Goal: Information Seeking & Learning: Learn about a topic

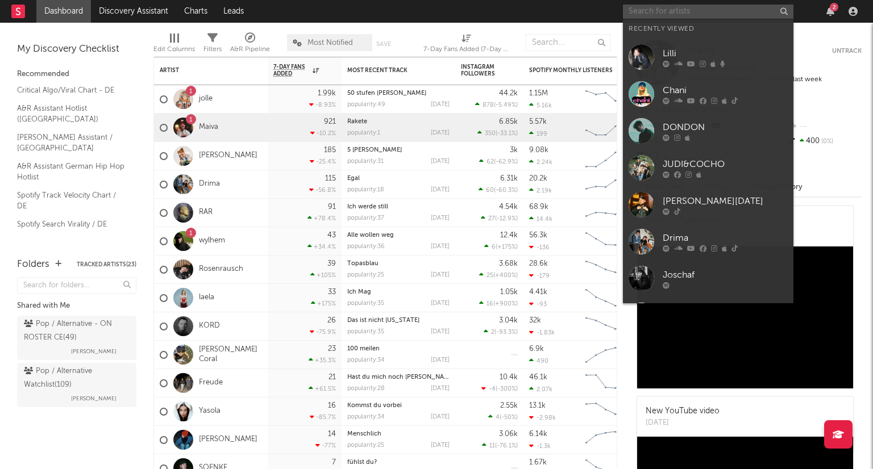
click at [692, 11] on input "text" at bounding box center [708, 12] width 171 height 14
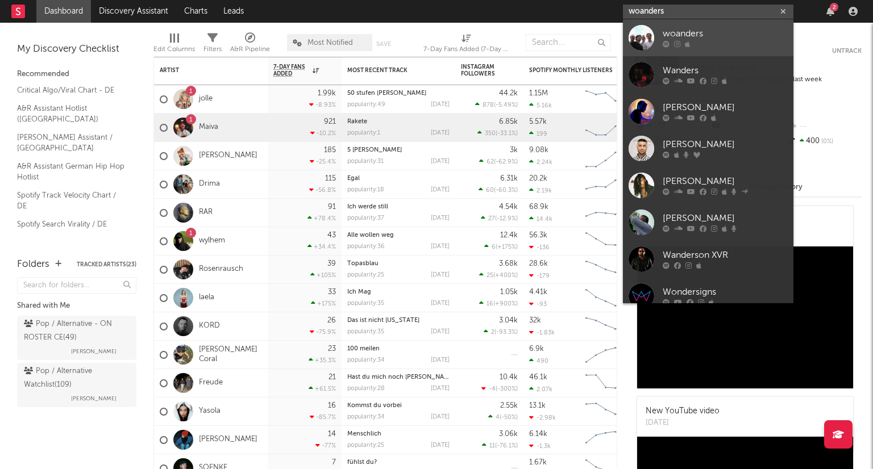
type input "woanders"
click at [737, 28] on div "woanders" at bounding box center [725, 34] width 125 height 14
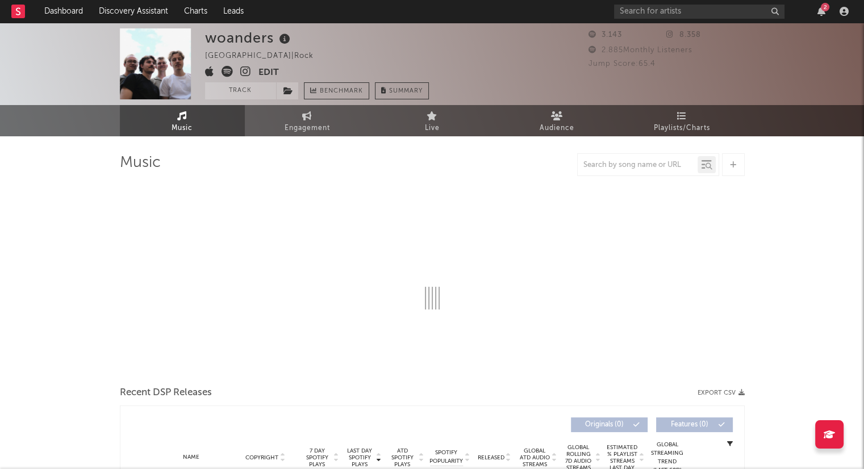
select select "6m"
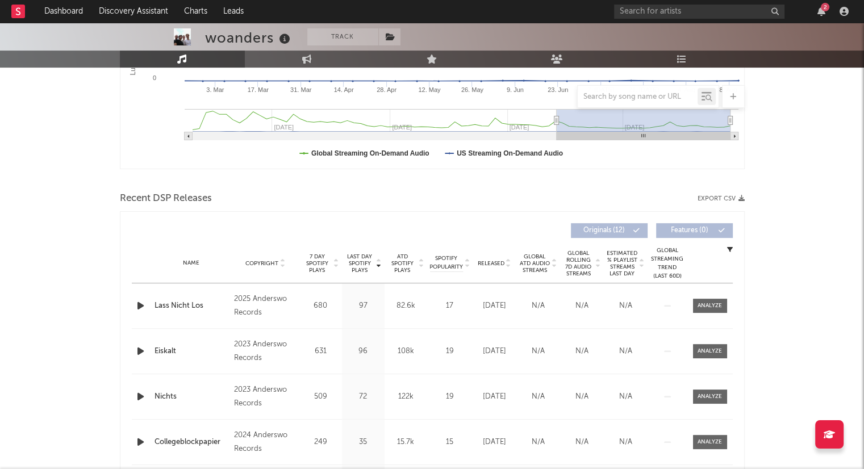
scroll to position [341, 0]
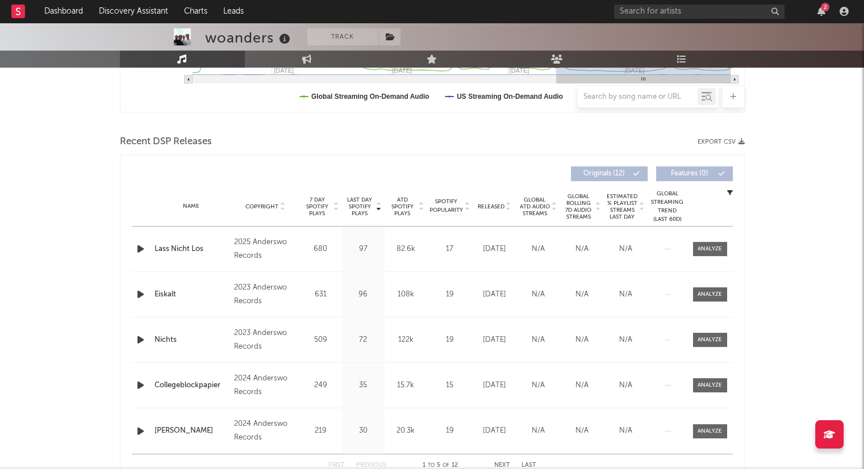
click at [510, 208] on icon at bounding box center [509, 209] width 6 height 5
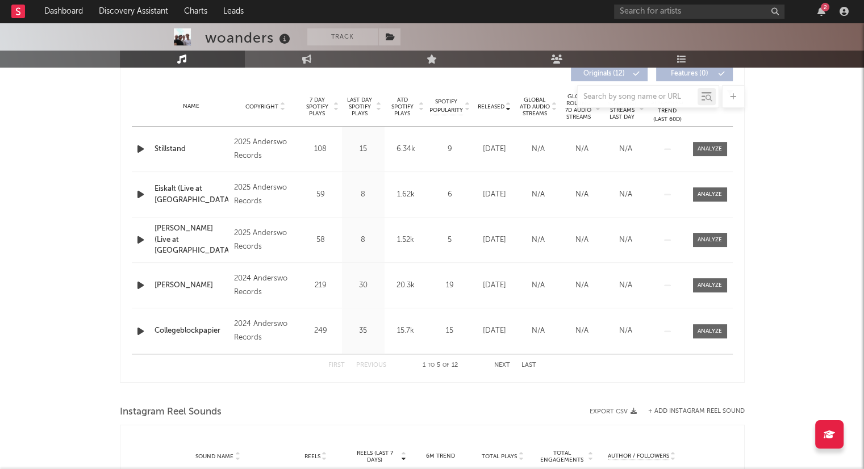
scroll to position [455, 0]
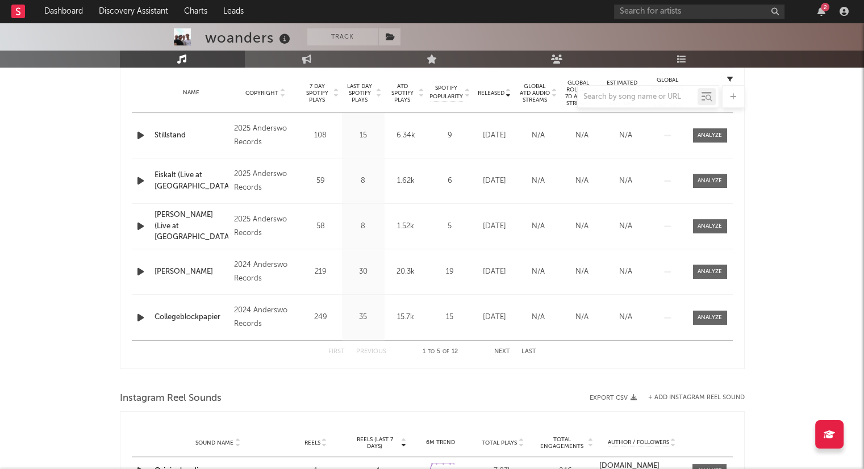
click at [504, 353] on button "Next" at bounding box center [502, 352] width 16 height 6
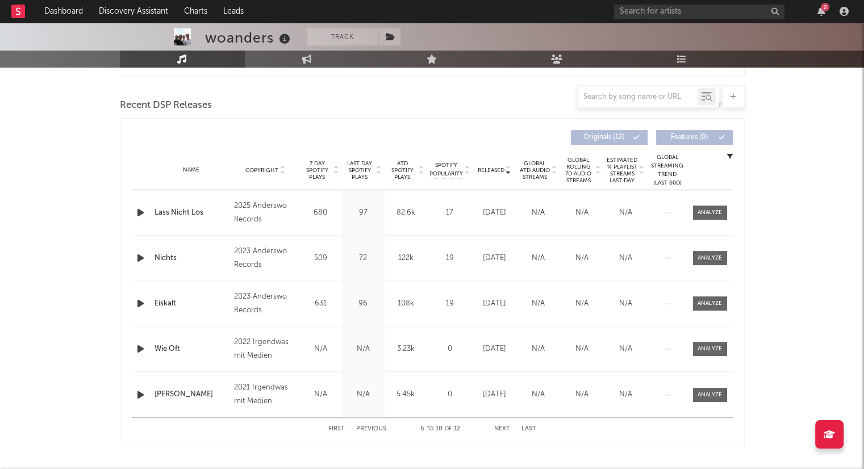
scroll to position [398, 0]
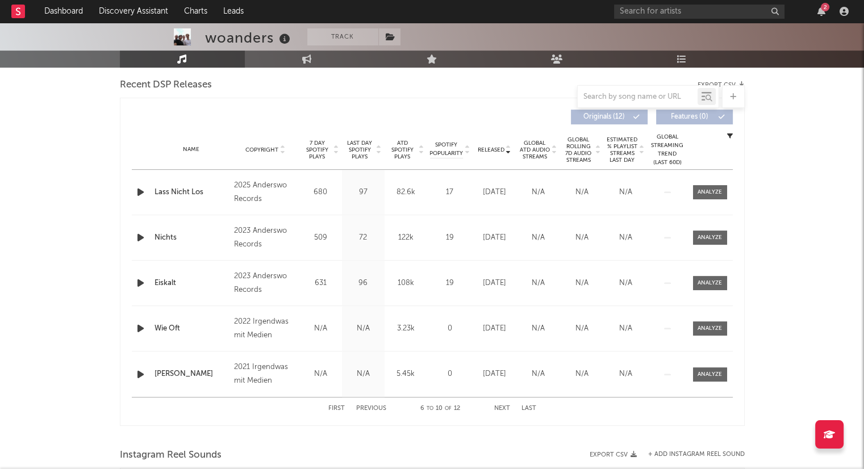
click at [509, 146] on icon at bounding box center [509, 148] width 6 height 5
click at [509, 151] on icon at bounding box center [509, 152] width 6 height 5
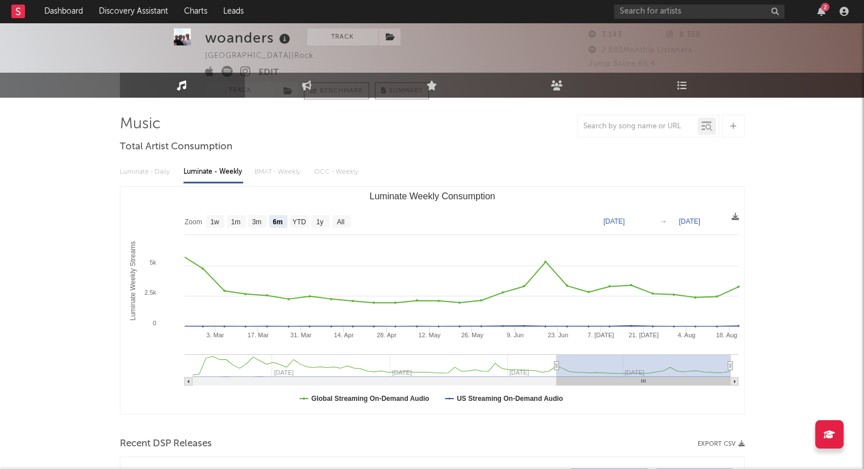
scroll to position [0, 0]
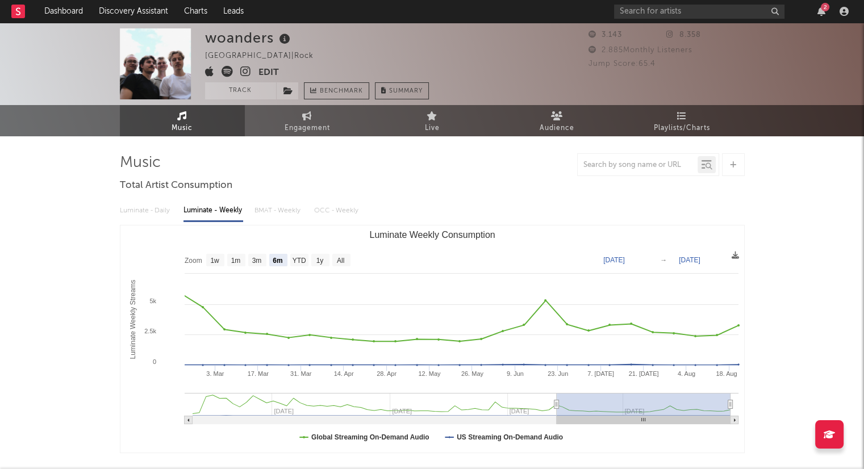
click at [247, 72] on icon at bounding box center [245, 71] width 11 height 11
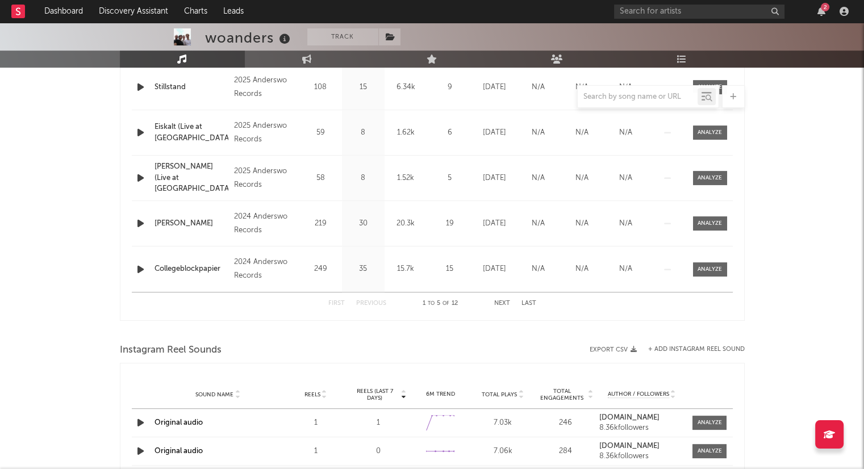
scroll to position [568, 0]
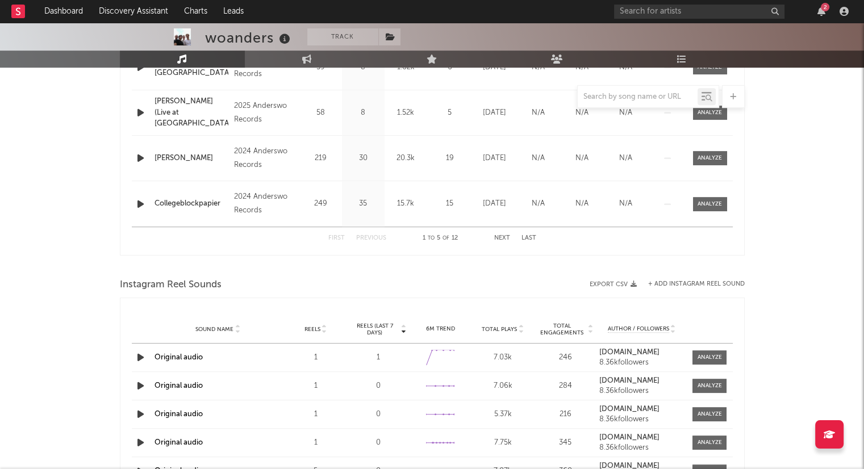
click at [506, 236] on button "Next" at bounding box center [502, 238] width 16 height 6
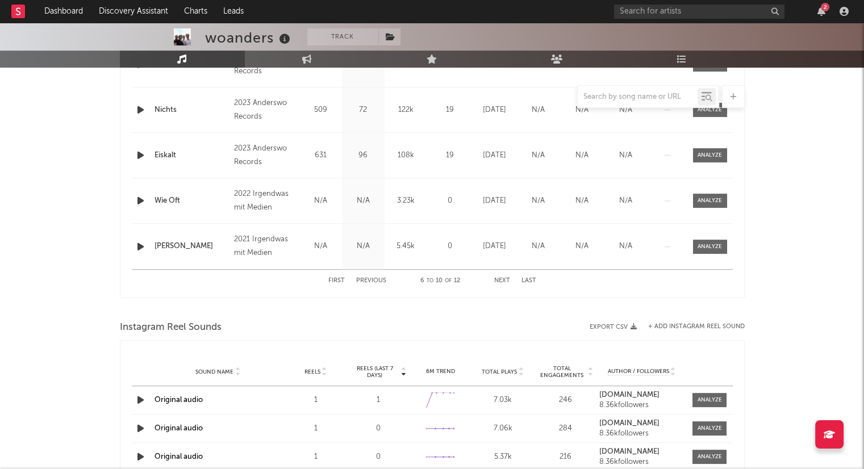
scroll to position [455, 0]
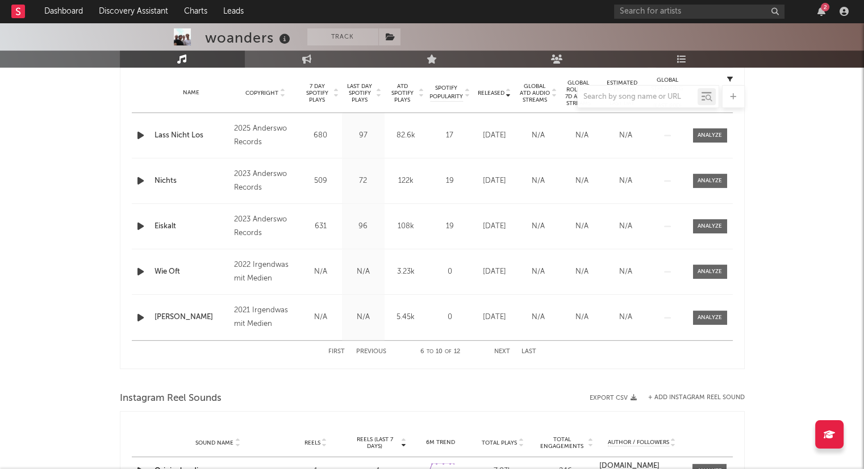
click at [501, 354] on button "Next" at bounding box center [502, 352] width 16 height 6
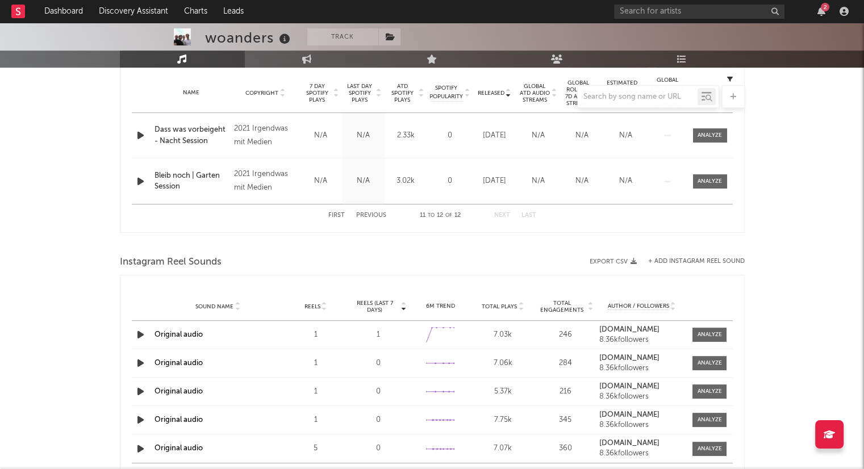
click at [338, 217] on button "First" at bounding box center [337, 216] width 16 height 6
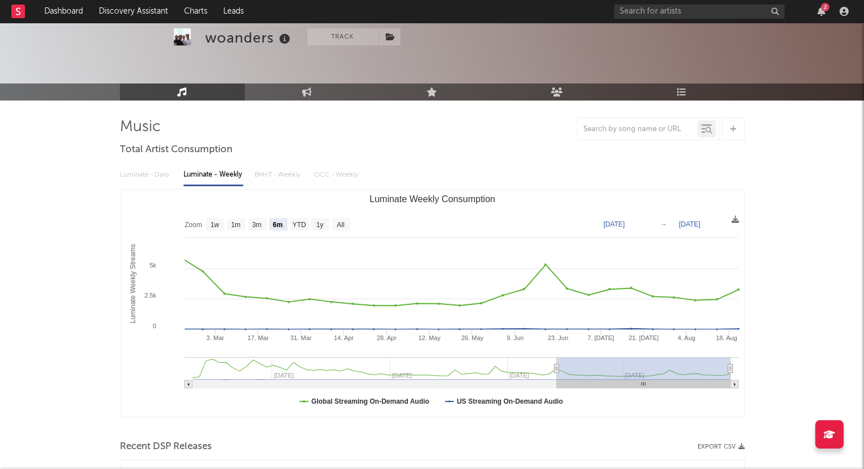
scroll to position [0, 0]
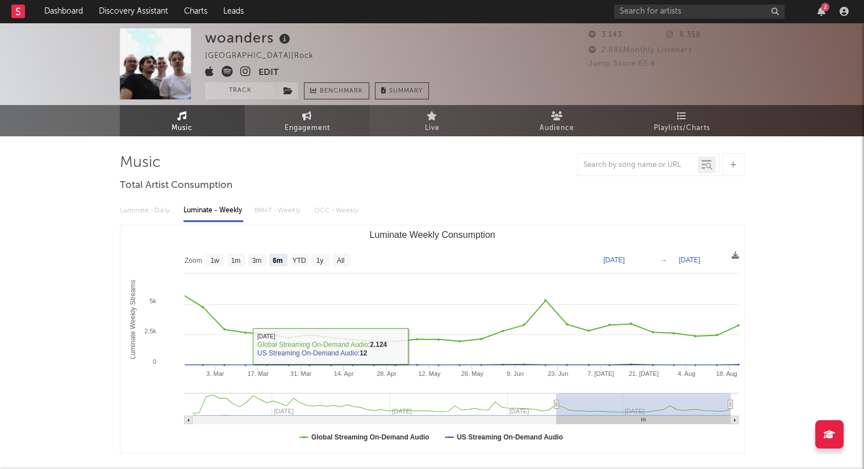
click at [336, 126] on link "Engagement" at bounding box center [307, 120] width 125 height 31
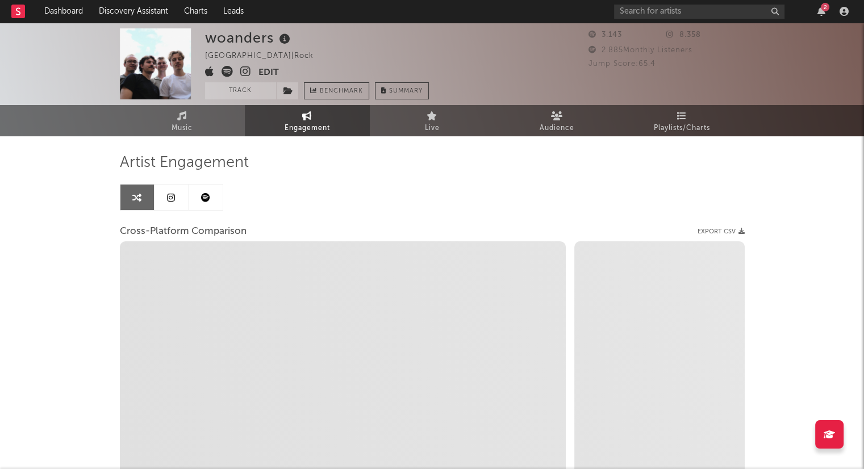
select select "1w"
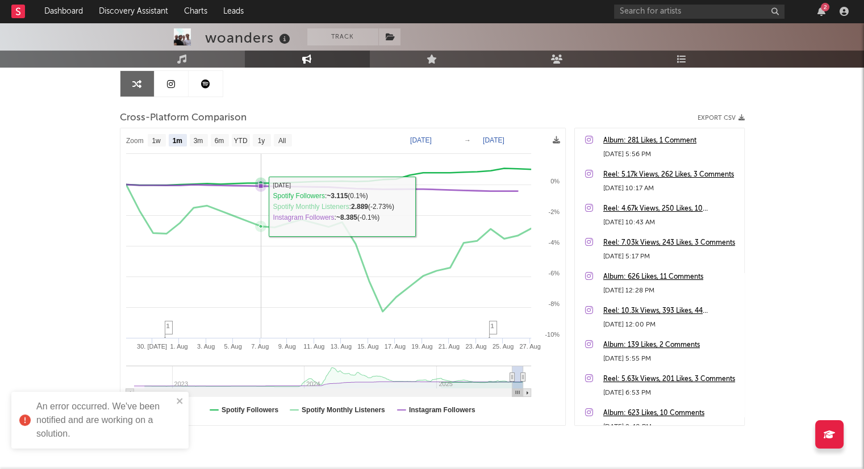
scroll to position [150, 0]
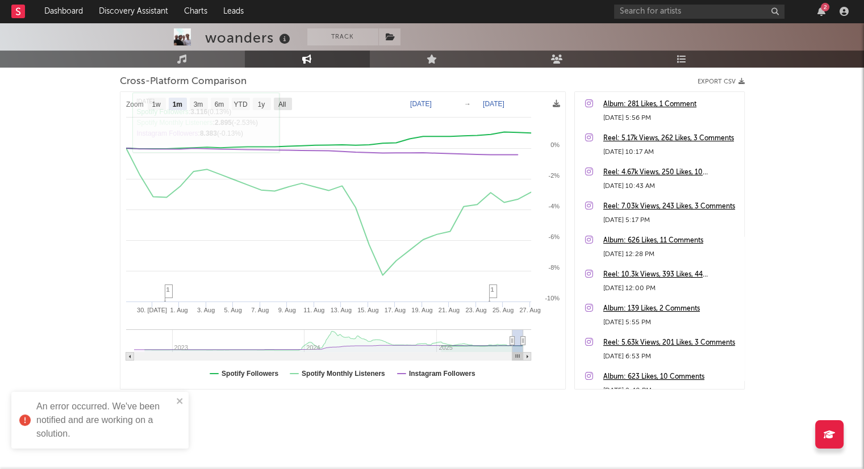
click at [284, 101] on text "All" at bounding box center [281, 105] width 7 height 8
select select "All"
type input "[DATE]"
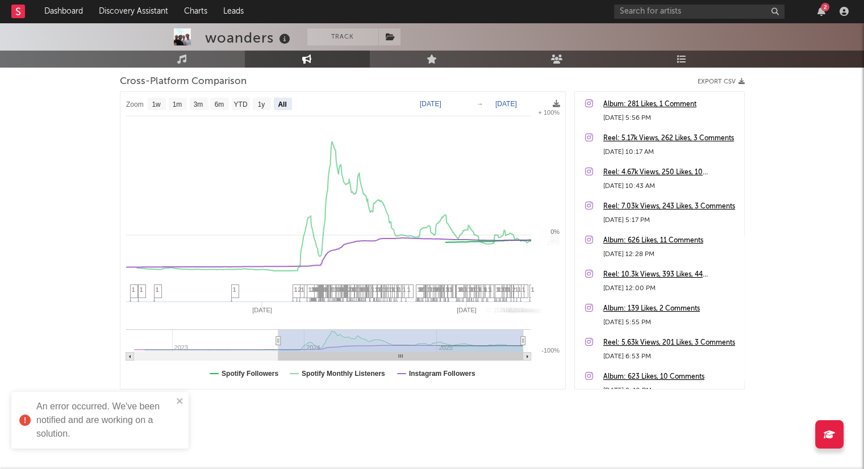
select select "All"
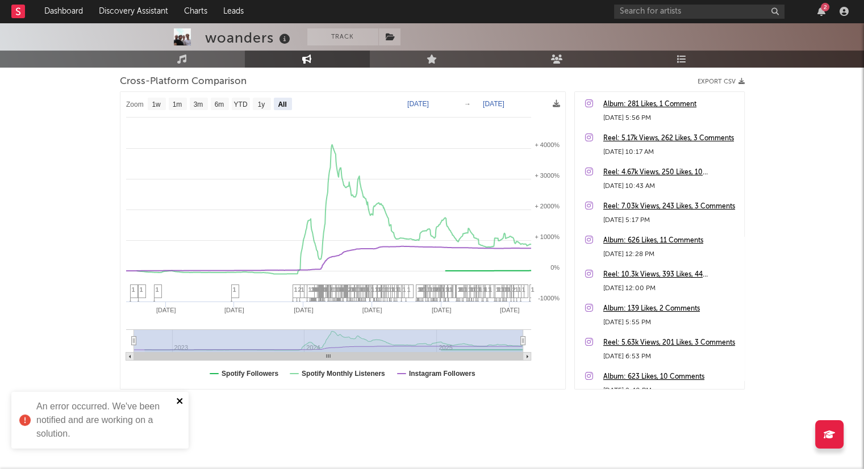
click at [184, 401] on icon "close" at bounding box center [180, 401] width 8 height 9
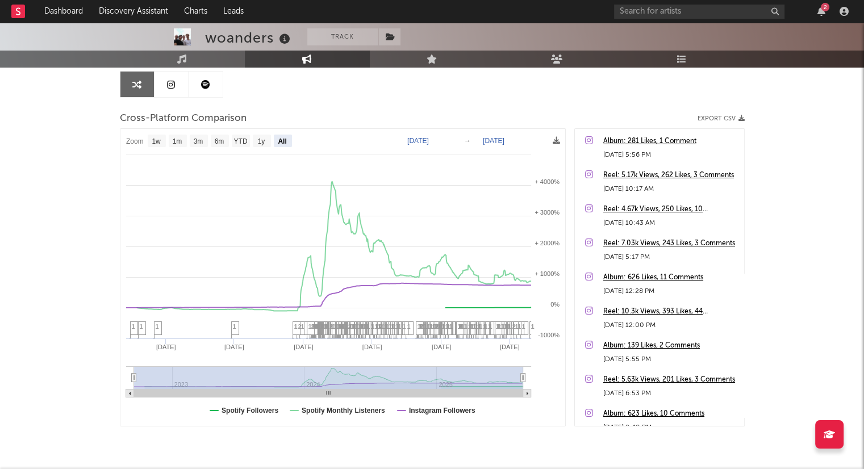
scroll to position [93, 0]
